Goal: Task Accomplishment & Management: Use online tool/utility

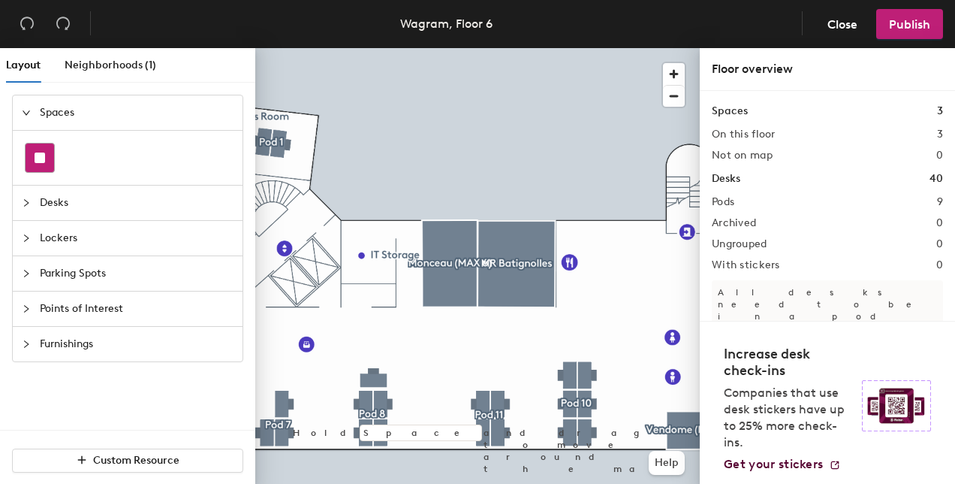
click at [42, 162] on div at bounding box center [40, 157] width 29 height 29
click at [96, 207] on span "Desks" at bounding box center [137, 203] width 194 height 35
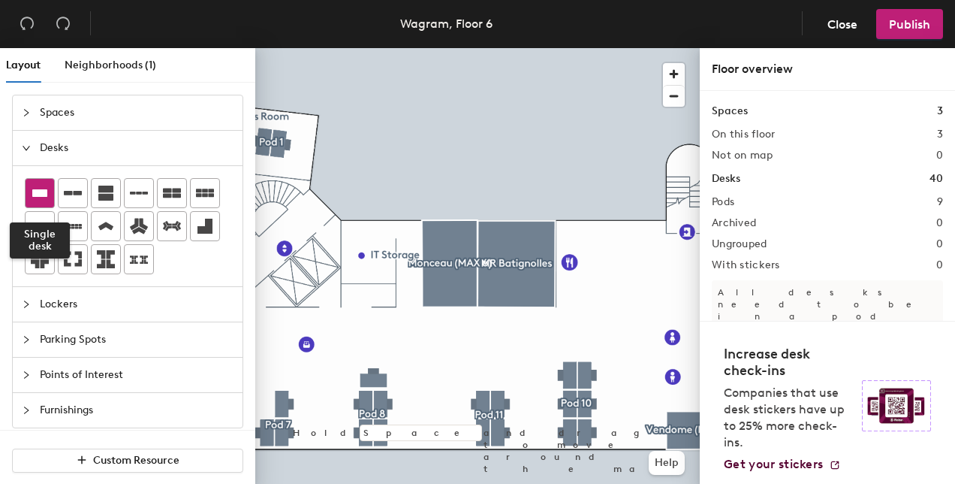
click at [42, 198] on icon at bounding box center [40, 193] width 18 height 18
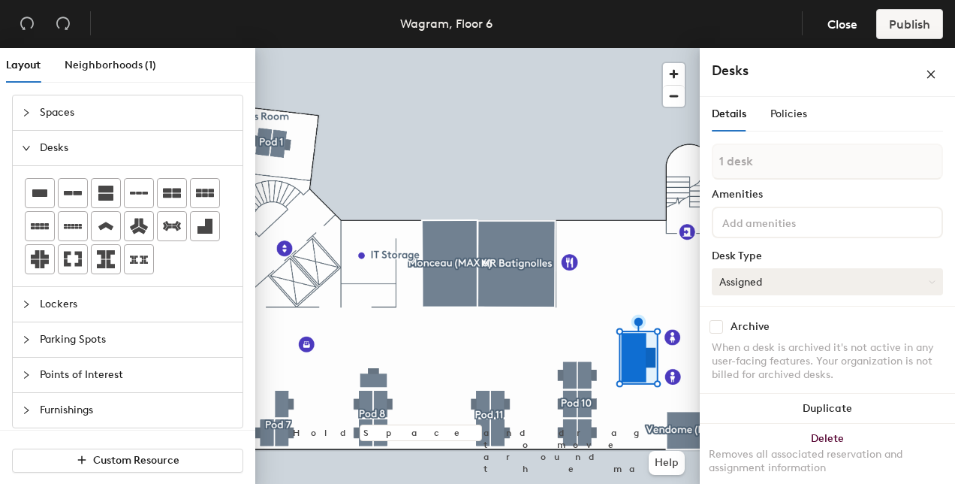
click at [784, 279] on button "Assigned" at bounding box center [827, 281] width 231 height 27
click at [783, 369] on div "Hoteled" at bounding box center [788, 373] width 150 height 23
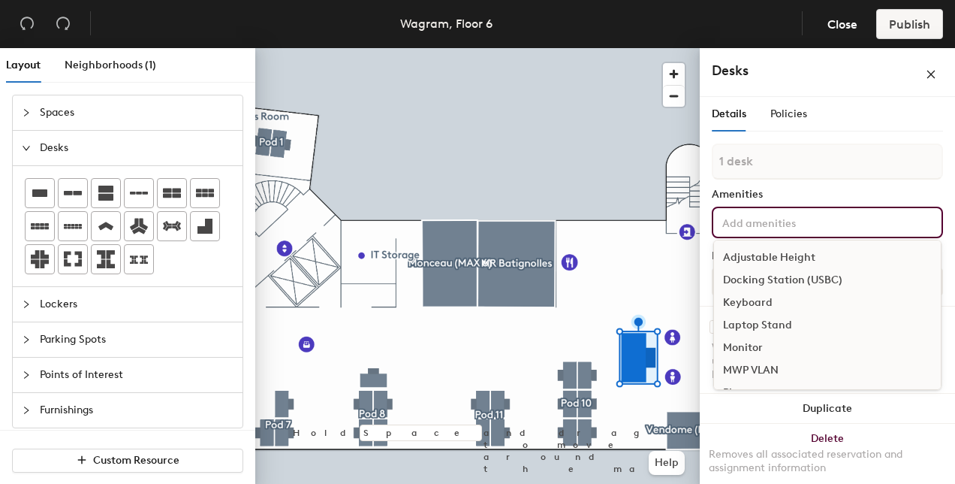
click at [780, 218] on input at bounding box center [787, 222] width 135 height 18
click at [757, 373] on div "Power+" at bounding box center [827, 372] width 227 height 23
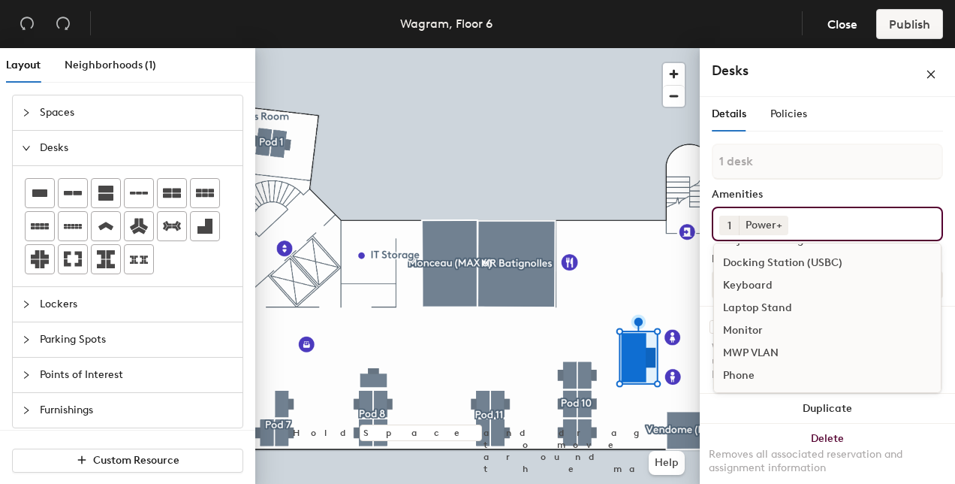
click at [780, 364] on div "MWP VLAN" at bounding box center [827, 353] width 227 height 23
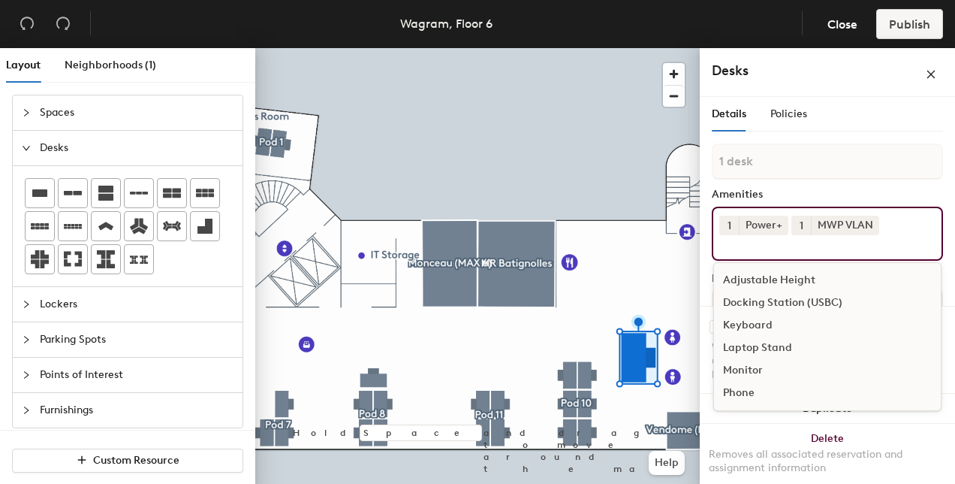
scroll to position [0, 0]
click at [794, 116] on span "Policies" at bounding box center [789, 113] width 37 height 13
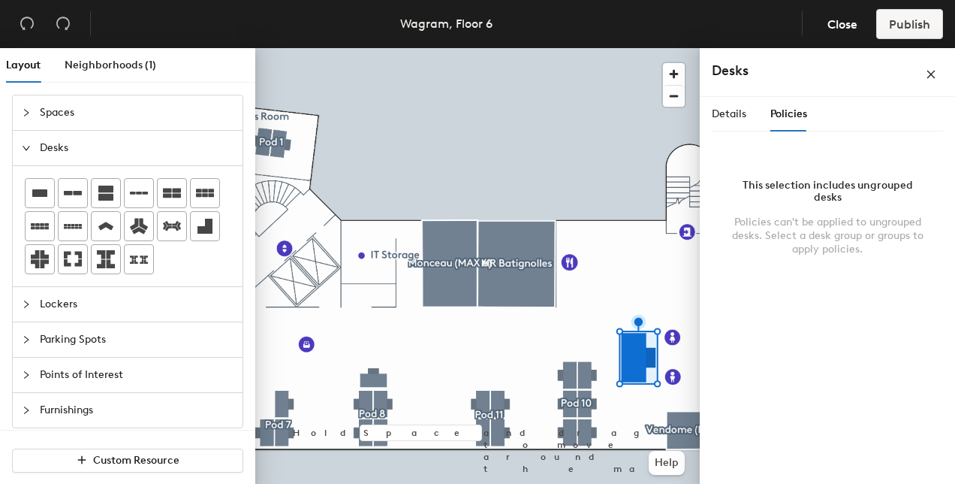
click at [748, 122] on div "Details Policies" at bounding box center [759, 114] width 95 height 35
click at [731, 119] on span "Details" at bounding box center [729, 113] width 35 height 13
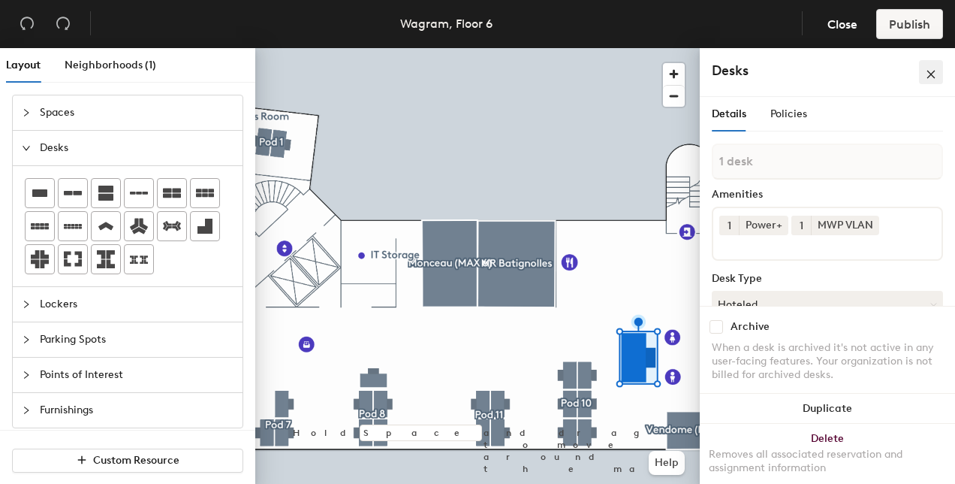
click at [928, 71] on icon "close" at bounding box center [931, 74] width 11 height 11
click at [759, 73] on h4 "Desks" at bounding box center [794, 71] width 165 height 20
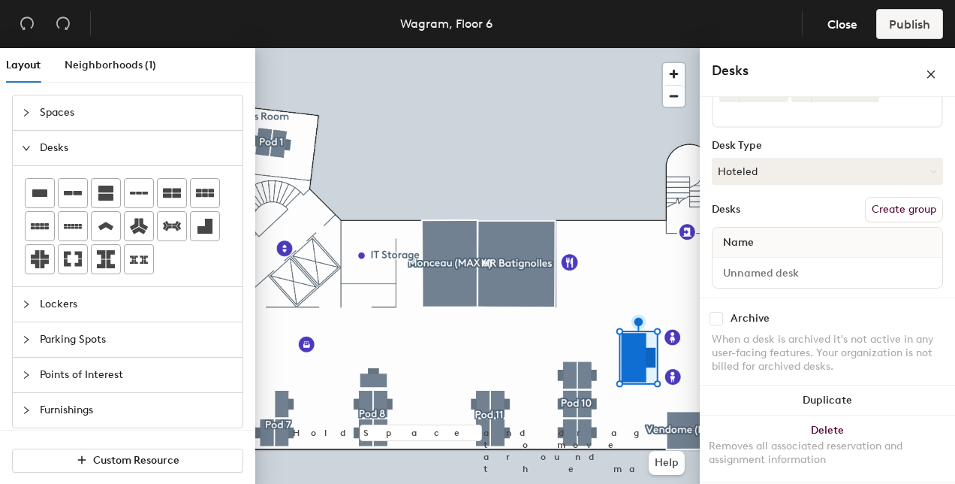
scroll to position [135, 0]
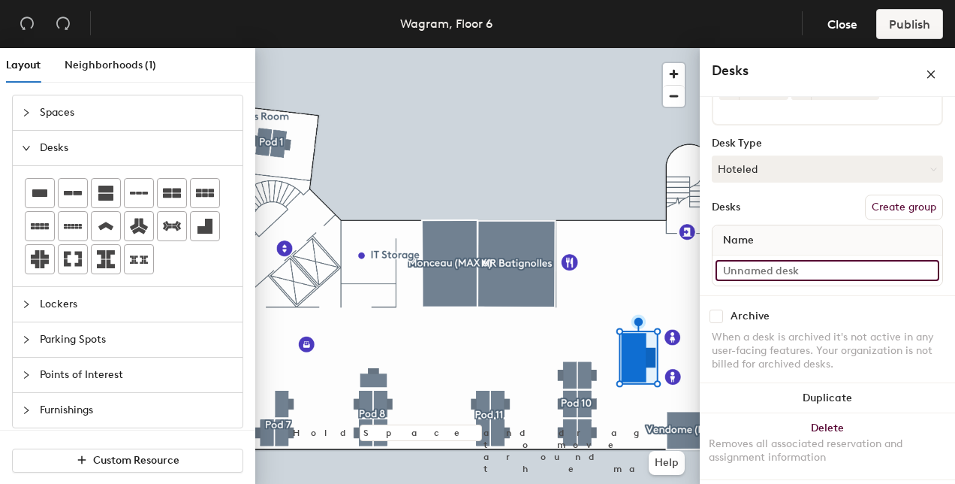
click at [780, 269] on input at bounding box center [828, 270] width 224 height 21
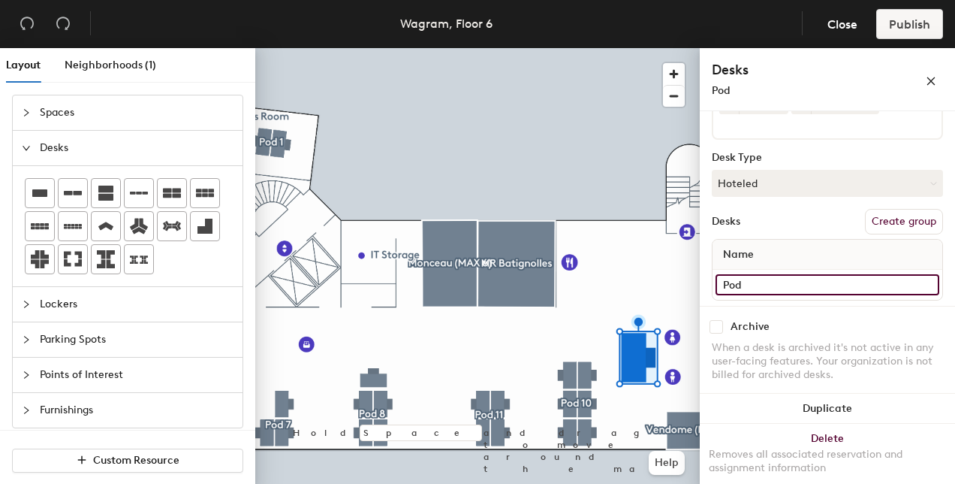
scroll to position [149, 0]
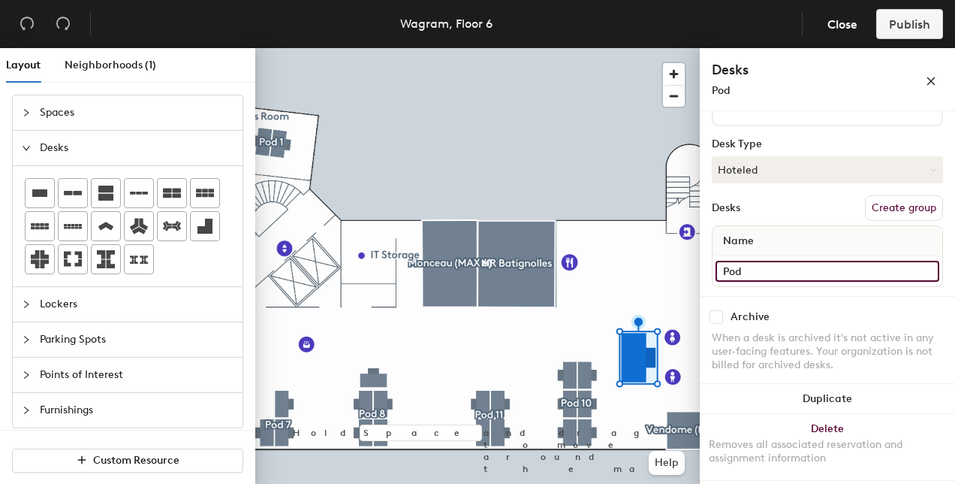
type input "Pod"
click at [931, 76] on icon "close" at bounding box center [931, 81] width 11 height 11
click at [880, 207] on button "Create group" at bounding box center [904, 208] width 78 height 26
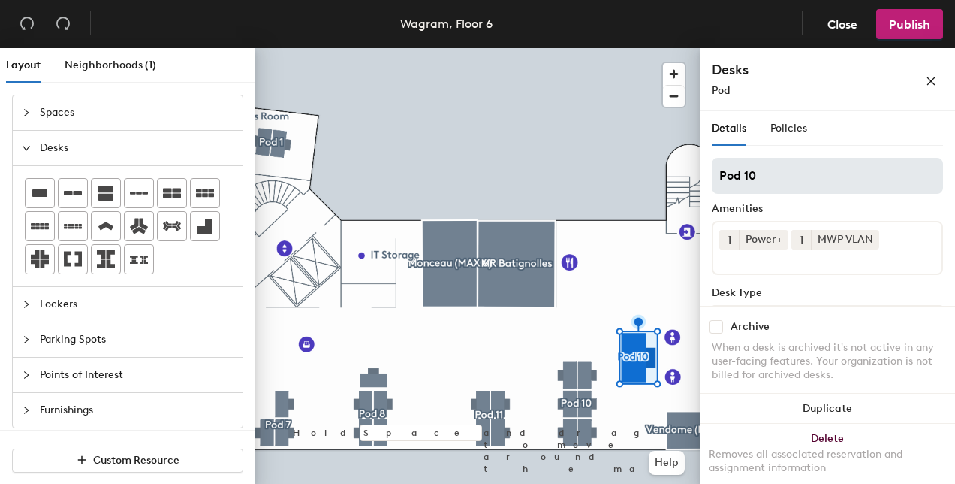
click at [811, 179] on input "Pod 10" at bounding box center [827, 176] width 231 height 36
click at [720, 174] on input "Pod" at bounding box center [827, 176] width 231 height 36
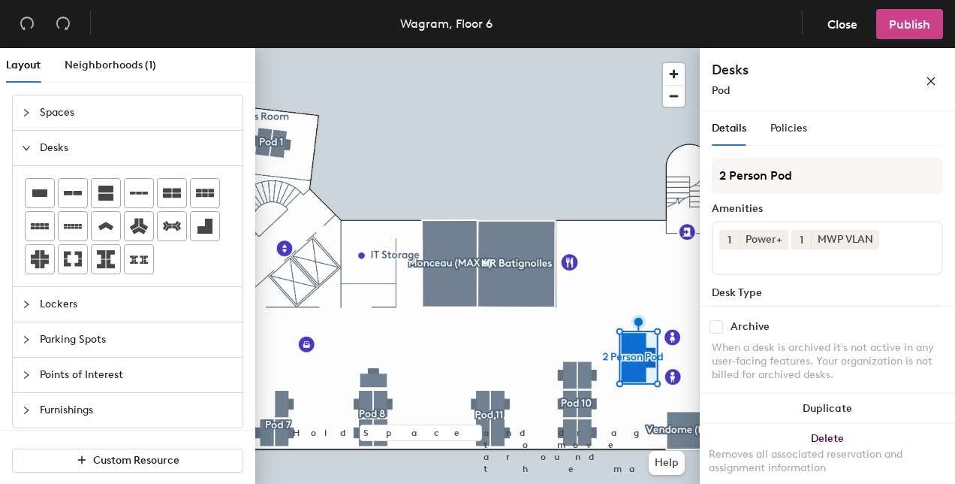
type input "2 Person Pod"
click at [922, 27] on span "Publish" at bounding box center [909, 24] width 41 height 14
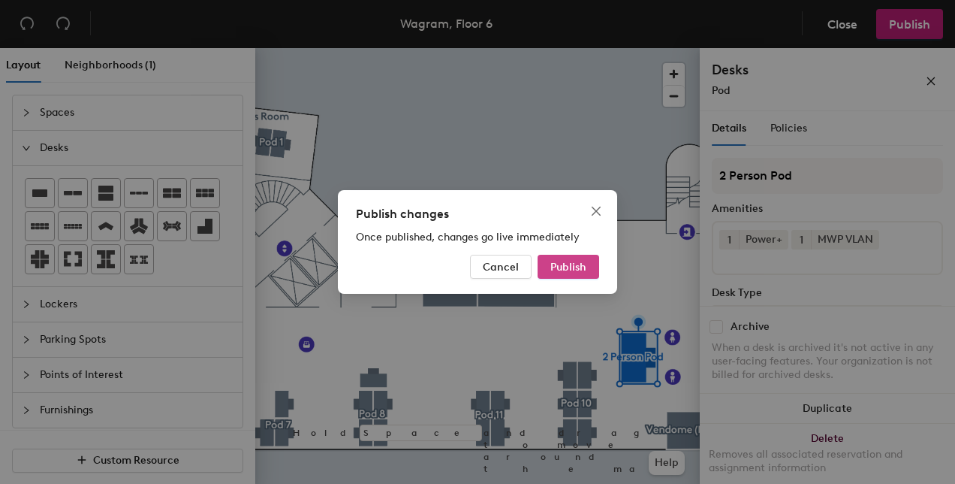
click at [574, 275] on button "Publish" at bounding box center [569, 267] width 62 height 24
